Goal: Navigation & Orientation: Find specific page/section

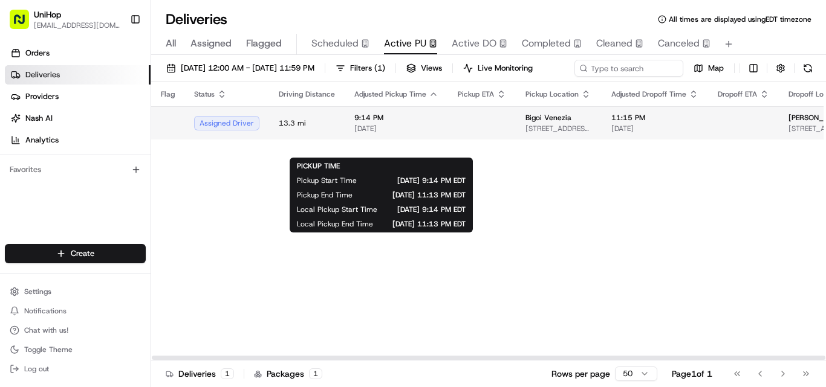
click at [404, 123] on span "9:14 PM" at bounding box center [396, 118] width 84 height 10
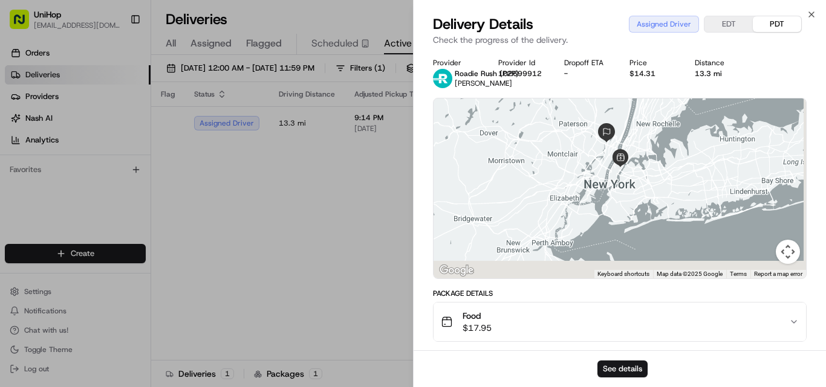
drag, startPoint x: 659, startPoint y: 209, endPoint x: 633, endPoint y: 152, distance: 62.8
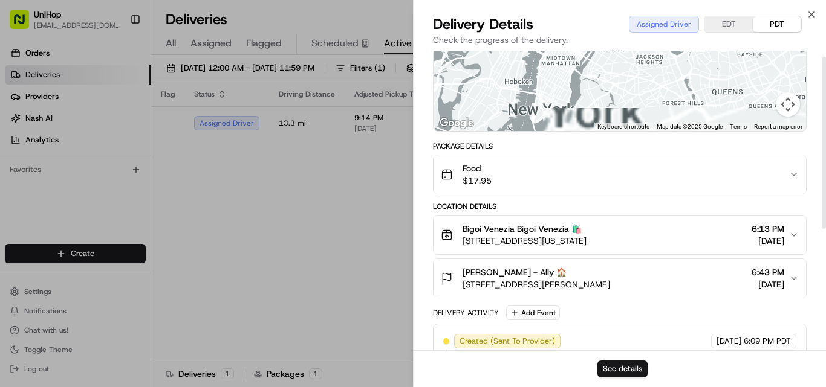
drag, startPoint x: 552, startPoint y: 151, endPoint x: 617, endPoint y: 238, distance: 108.4
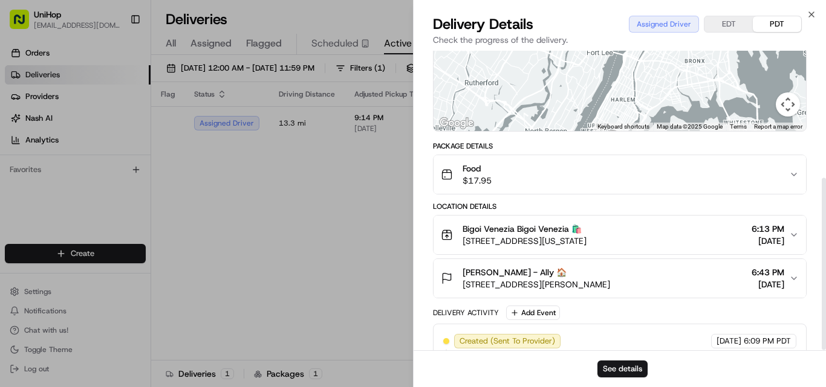
scroll to position [221, 0]
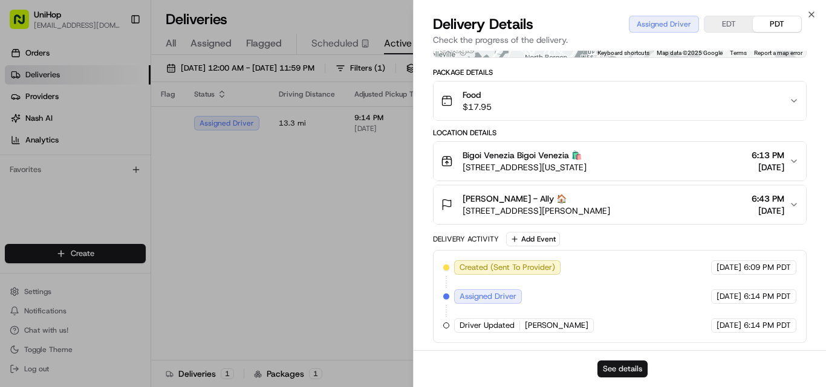
click at [630, 366] on button "See details" at bounding box center [622, 369] width 50 height 17
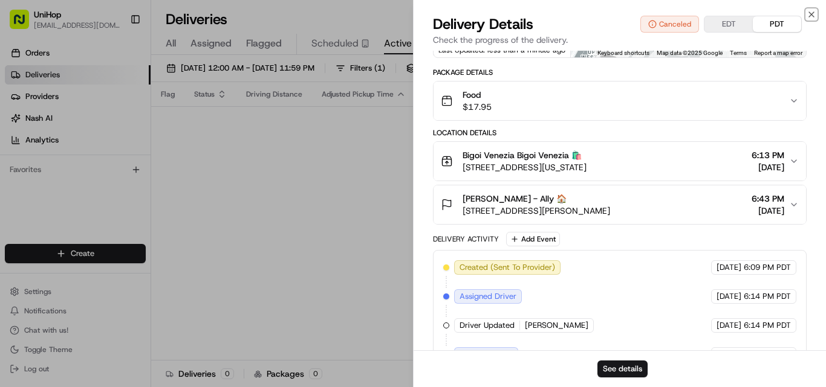
drag, startPoint x: 809, startPoint y: 13, endPoint x: 437, endPoint y: 163, distance: 401.4
click at [809, 13] on icon "button" at bounding box center [811, 14] width 5 height 5
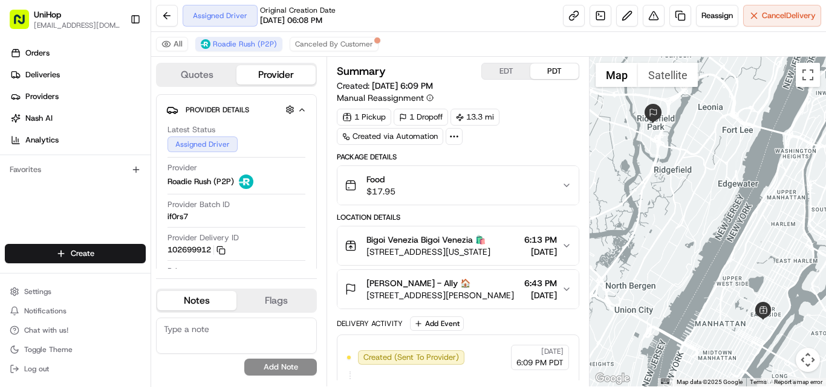
click at [13, 196] on div "Orders Deliveries Providers [PERSON_NAME] Analytics Favorites" at bounding box center [75, 145] width 151 height 213
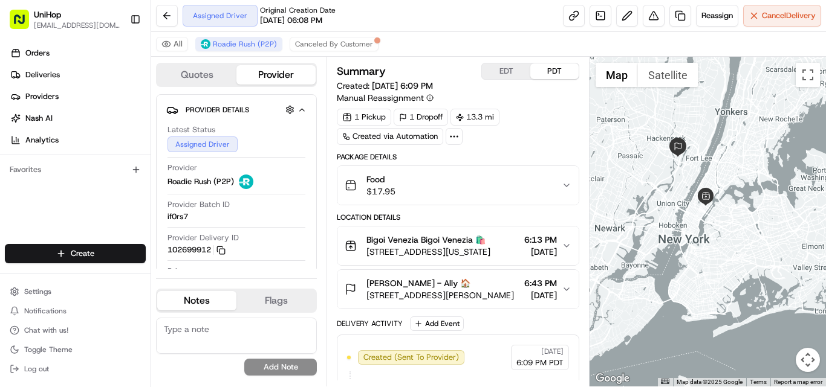
drag, startPoint x: 698, startPoint y: 303, endPoint x: 684, endPoint y: 218, distance: 86.4
click at [44, 199] on div "Orders Deliveries Providers [PERSON_NAME] Analytics Favorites" at bounding box center [75, 145] width 151 height 213
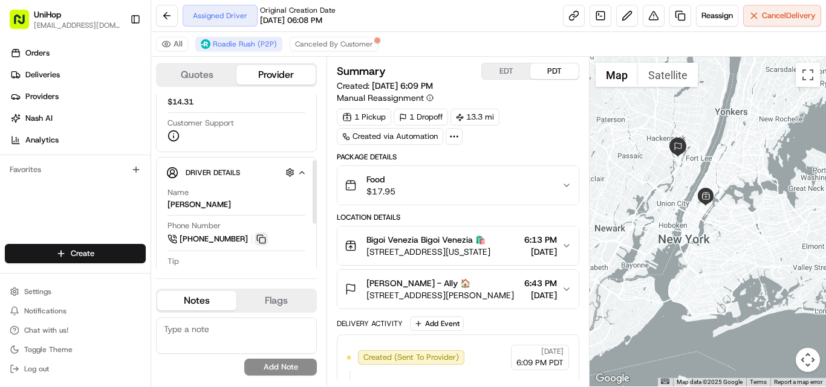
click at [264, 239] on button at bounding box center [260, 239] width 13 height 13
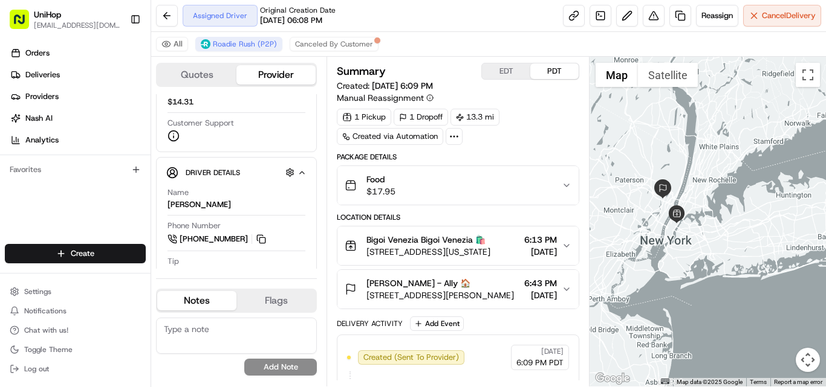
click at [563, 245] on icon "button" at bounding box center [567, 246] width 10 height 10
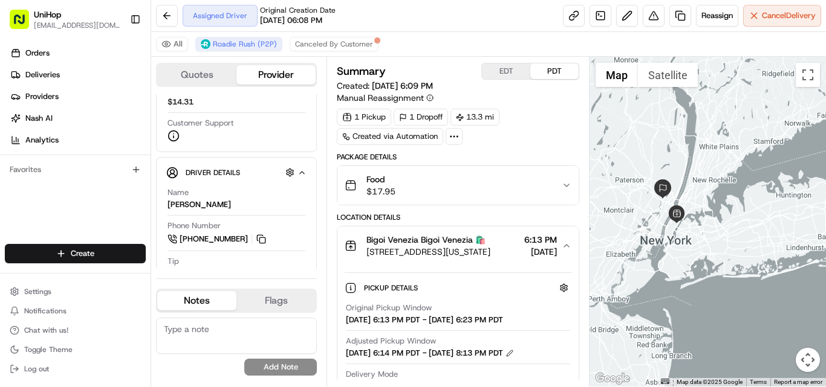
click at [497, 73] on button "EDT" at bounding box center [506, 71] width 48 height 16
click at [549, 68] on button "PDT" at bounding box center [554, 71] width 48 height 16
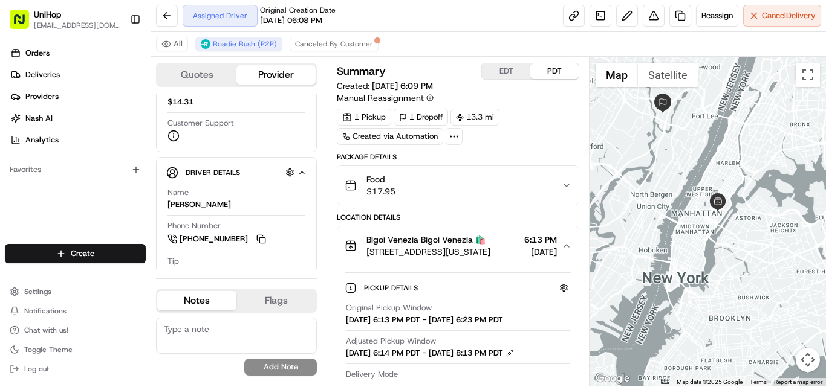
drag, startPoint x: 650, startPoint y: 163, endPoint x: 658, endPoint y: 211, distance: 49.0
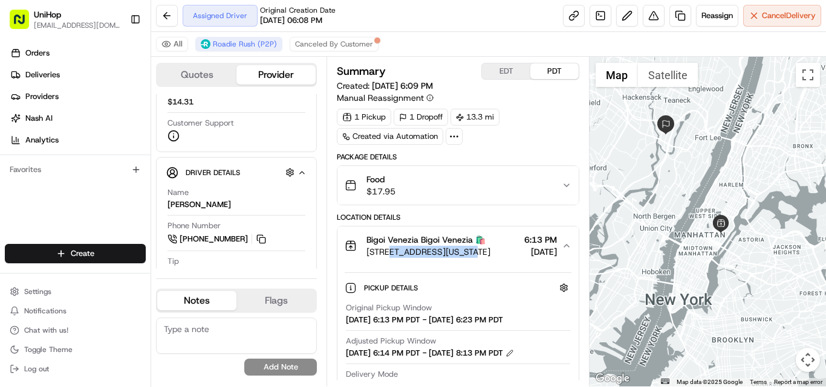
drag, startPoint x: 391, startPoint y: 253, endPoint x: 467, endPoint y: 256, distance: 76.2
click at [467, 256] on span "[STREET_ADDRESS][US_STATE]" at bounding box center [428, 252] width 124 height 12
copy span "[GEOGRAPHIC_DATA][US_STATE],"
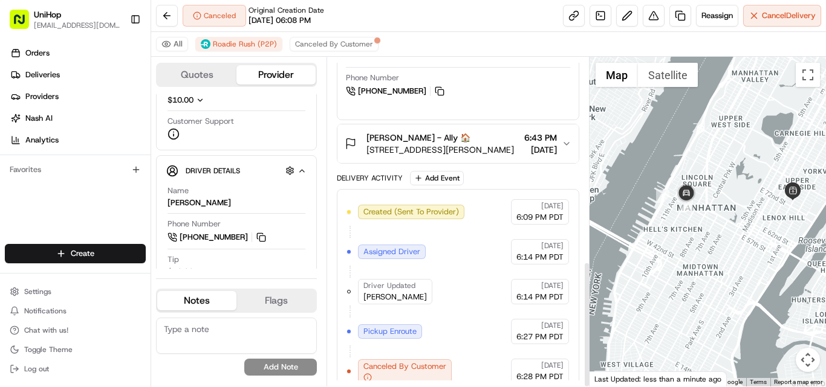
scroll to position [532, 0]
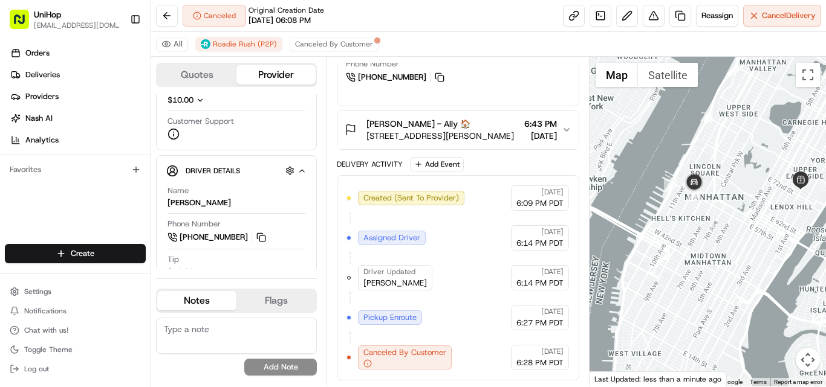
drag, startPoint x: 659, startPoint y: 193, endPoint x: 730, endPoint y: 200, distance: 71.0
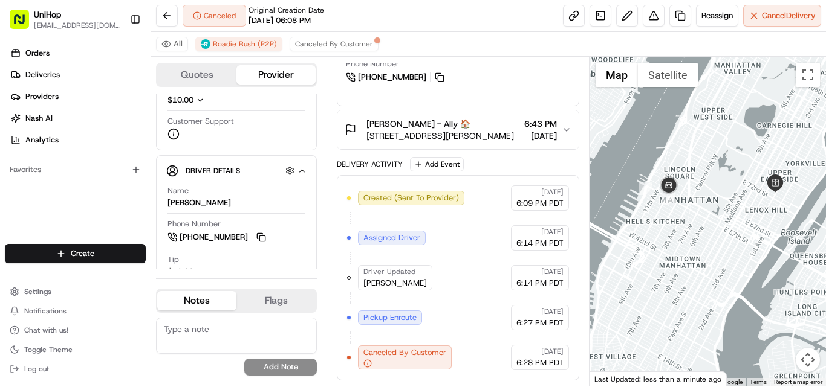
drag, startPoint x: 755, startPoint y: 197, endPoint x: 720, endPoint y: 199, distance: 35.1
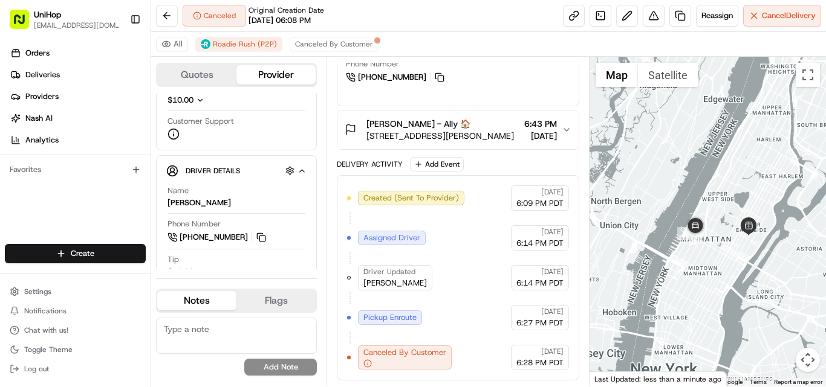
drag, startPoint x: 704, startPoint y: 146, endPoint x: 708, endPoint y: 205, distance: 58.7
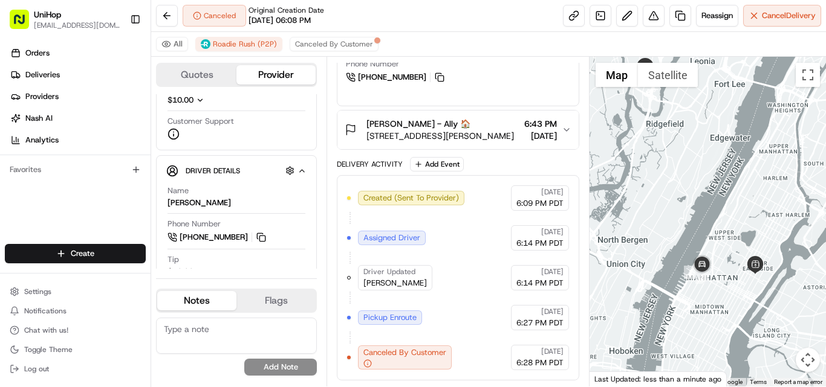
drag, startPoint x: 712, startPoint y: 174, endPoint x: 718, endPoint y: 200, distance: 26.7
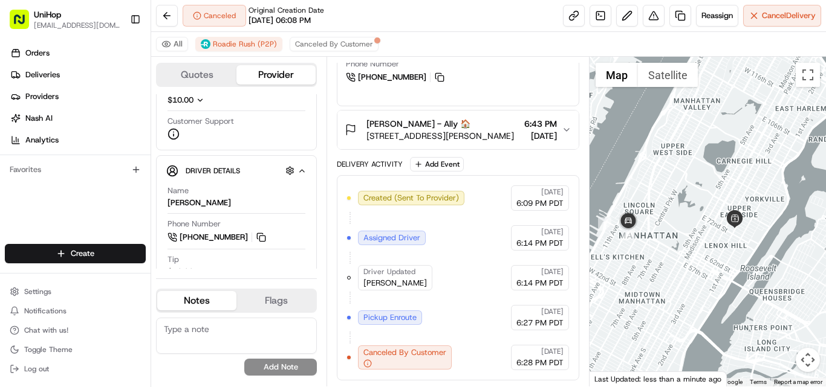
drag, startPoint x: 730, startPoint y: 267, endPoint x: 663, endPoint y: 245, distance: 71.1
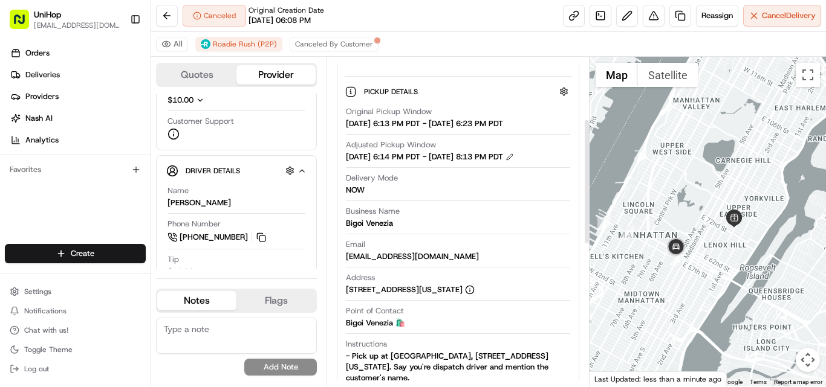
scroll to position [109, 0]
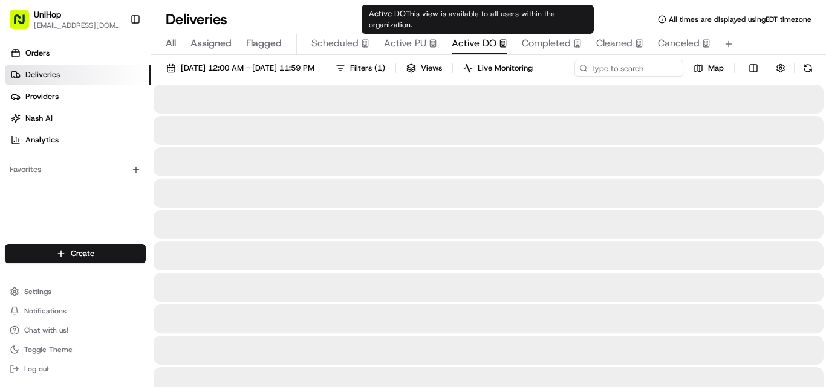
click at [461, 44] on span "Active DO" at bounding box center [474, 43] width 45 height 15
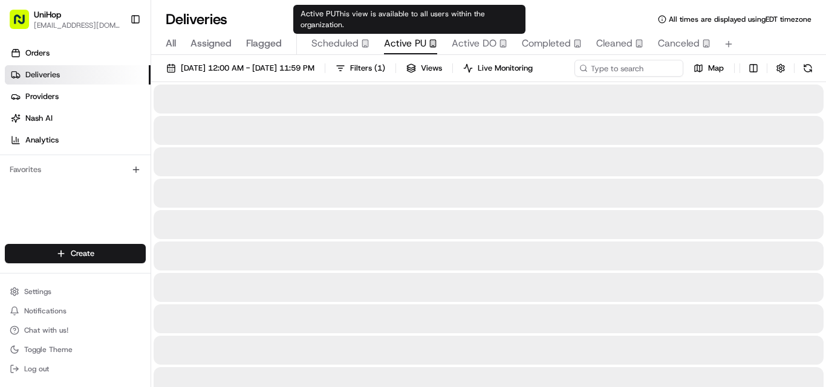
click at [404, 36] on span "Active PU" at bounding box center [405, 43] width 42 height 15
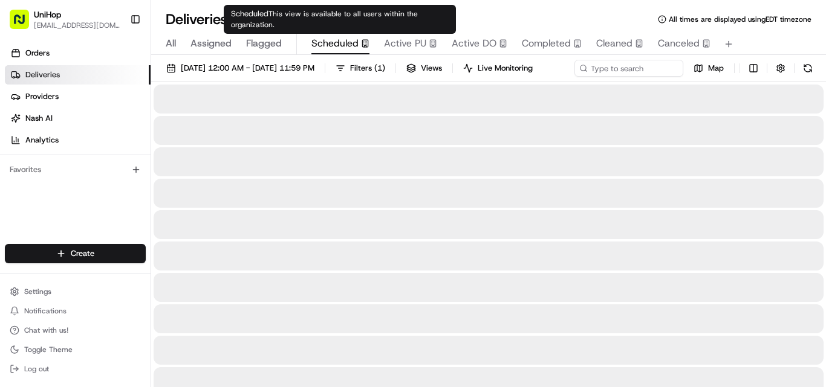
click at [335, 46] on span "Scheduled" at bounding box center [334, 43] width 47 height 15
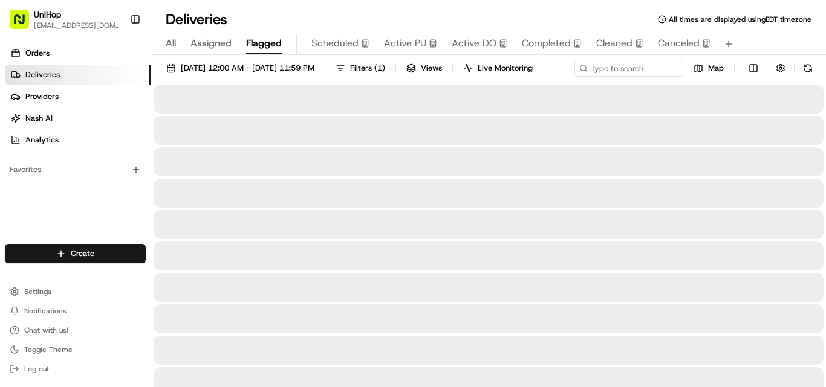
click at [268, 42] on span "Flagged" at bounding box center [264, 43] width 36 height 15
click at [210, 43] on span "Assigned" at bounding box center [210, 43] width 41 height 15
click at [169, 46] on span "All" at bounding box center [171, 43] width 10 height 15
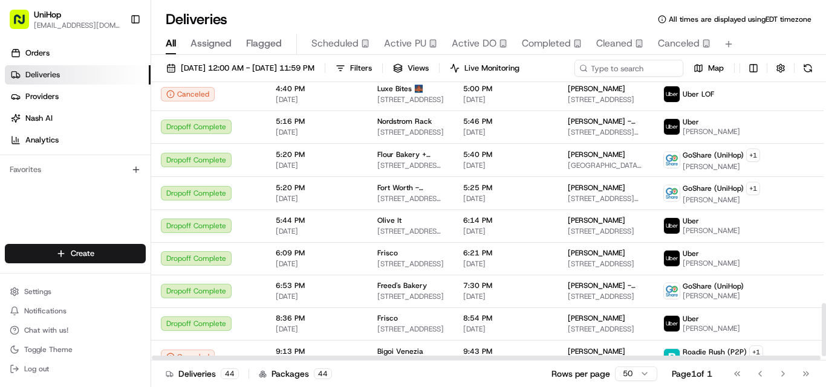
scroll to position [1187, 0]
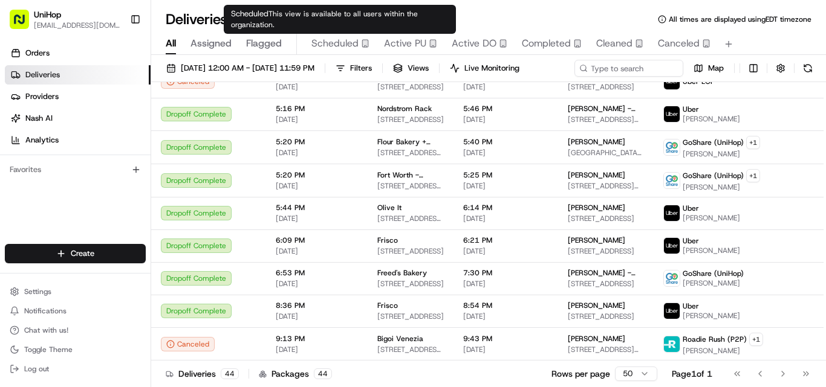
click at [339, 46] on span "Scheduled" at bounding box center [334, 43] width 47 height 15
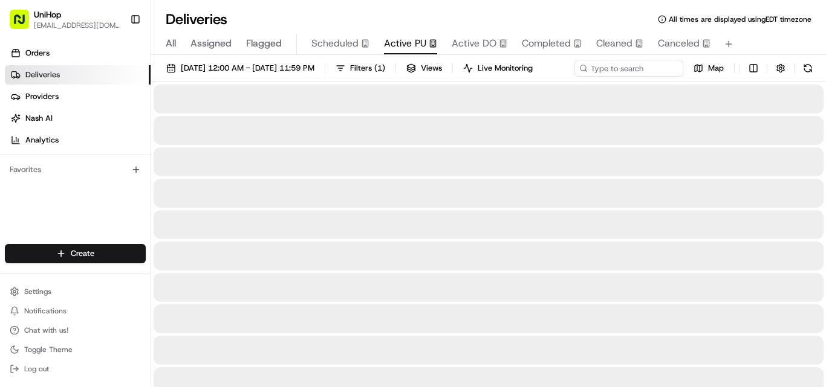
click at [404, 42] on span "Active PU" at bounding box center [405, 43] width 42 height 15
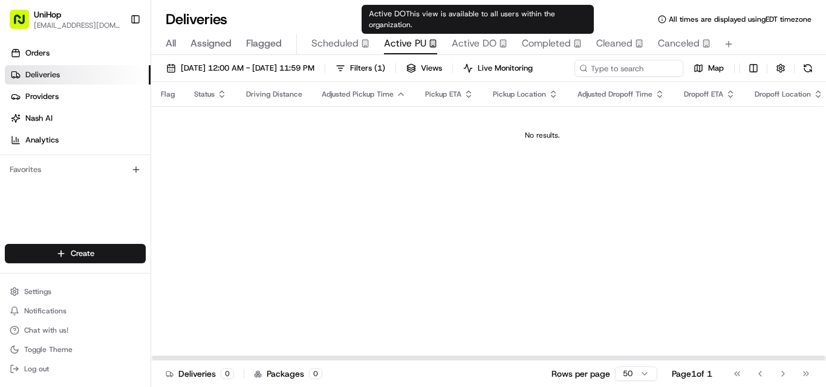
click at [473, 30] on div "Active DO This view is available to all users within the organization. Active D…" at bounding box center [477, 19] width 232 height 29
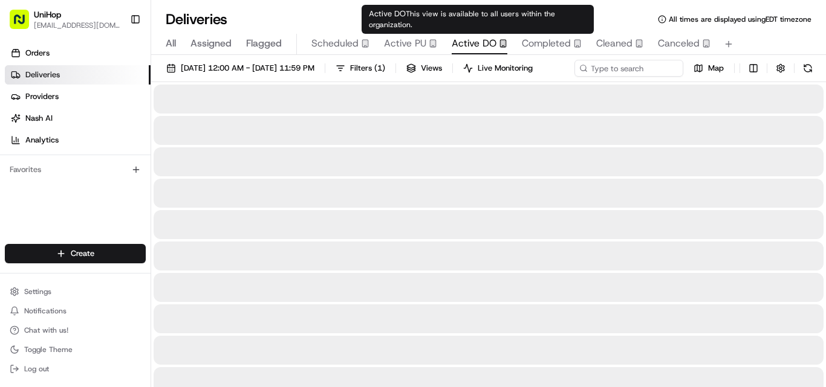
click at [475, 38] on span "Active DO" at bounding box center [474, 43] width 45 height 15
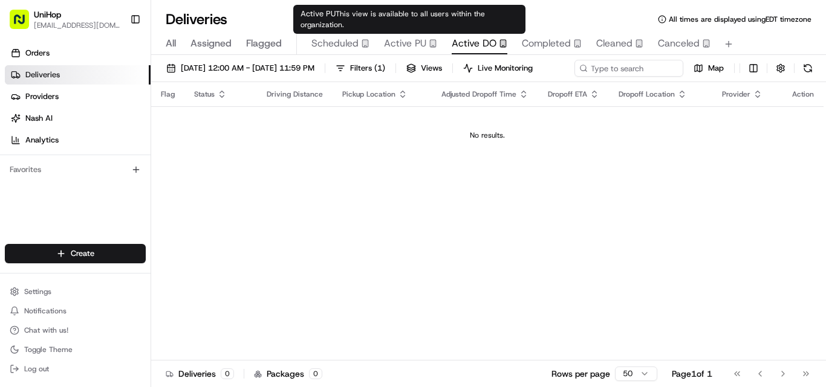
click at [406, 47] on span "Active PU" at bounding box center [405, 43] width 42 height 15
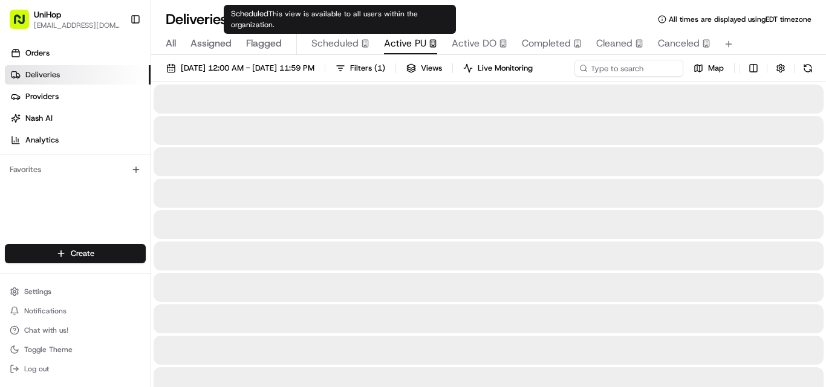
click at [326, 48] on span "Scheduled" at bounding box center [334, 43] width 47 height 15
